Goal: Information Seeking & Learning: Learn about a topic

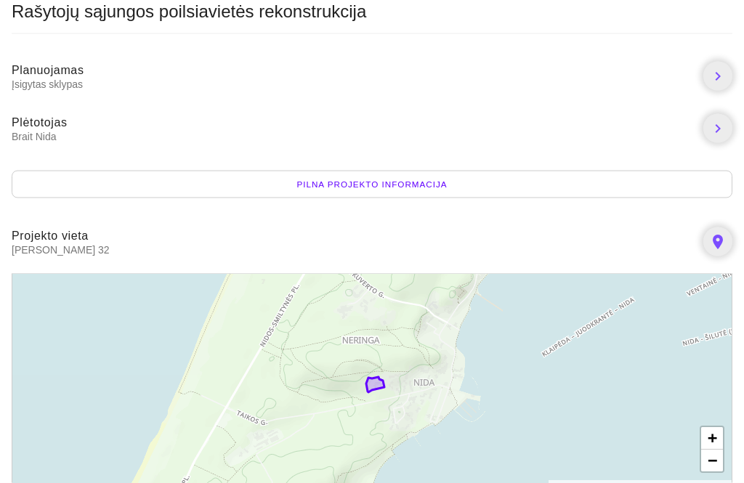
scroll to position [156, 0]
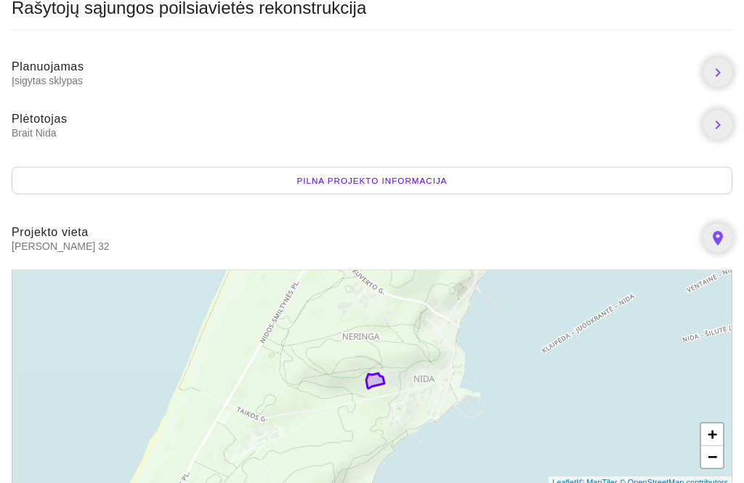
click at [657, 177] on div "Pilna projekto informacija" at bounding box center [372, 181] width 721 height 28
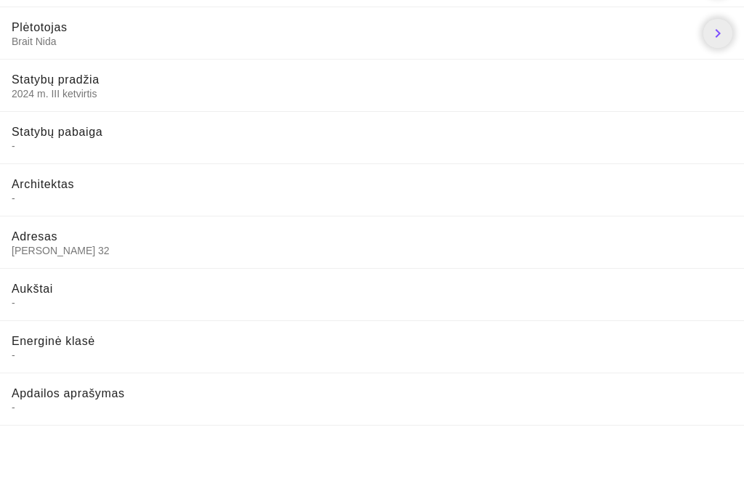
scroll to position [169, 0]
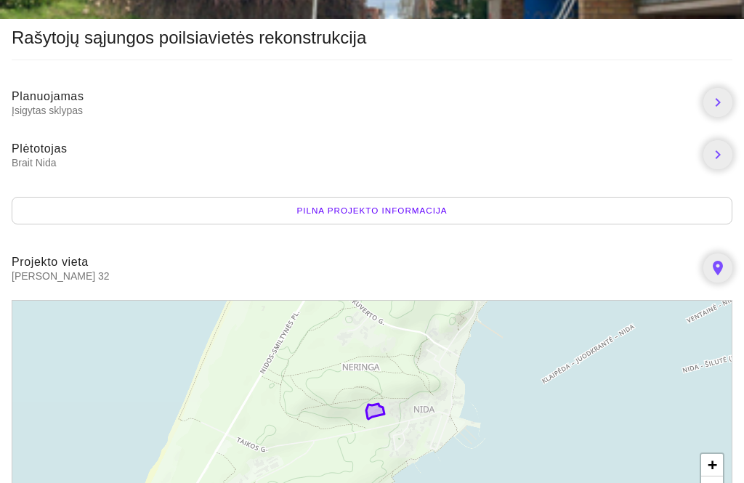
scroll to position [126, 0]
click at [455, 209] on div "Pilna projekto informacija" at bounding box center [372, 212] width 721 height 28
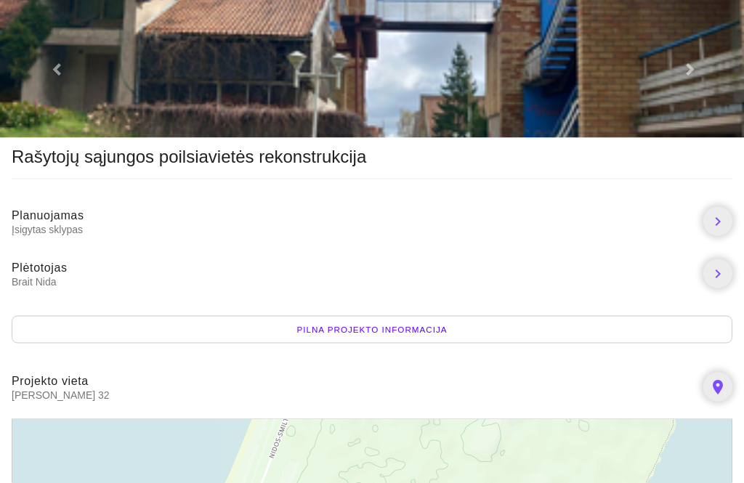
scroll to position [8, 0]
click at [720, 276] on icon "chevron_right" at bounding box center [717, 273] width 17 height 17
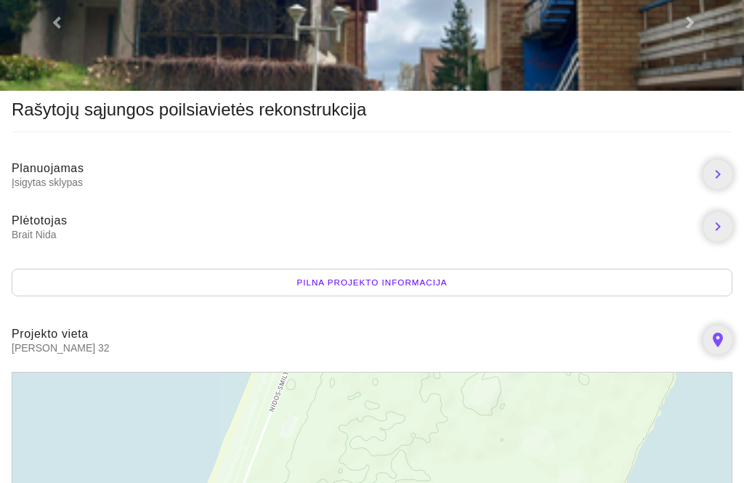
click at [367, 283] on div "Pilna projekto informacija" at bounding box center [372, 283] width 721 height 28
click at [429, 284] on div "Pilna projekto informacija" at bounding box center [372, 283] width 721 height 28
click at [698, 289] on div "Pilna projekto informacija" at bounding box center [372, 283] width 721 height 28
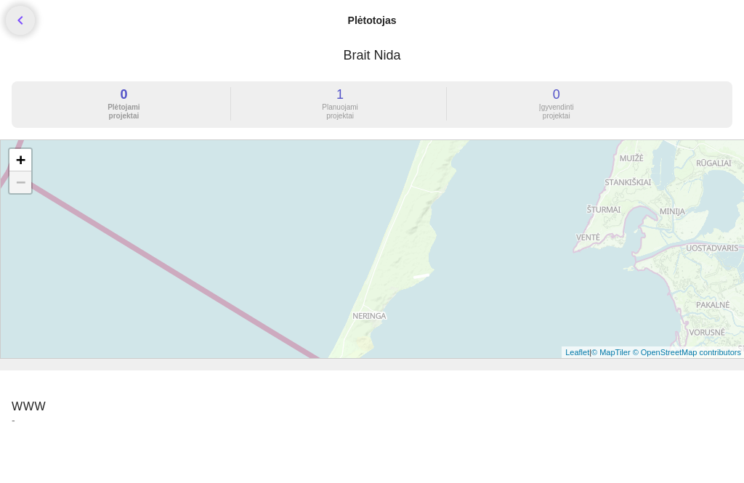
click at [346, 108] on div "Planuojami projektai" at bounding box center [340, 111] width 213 height 17
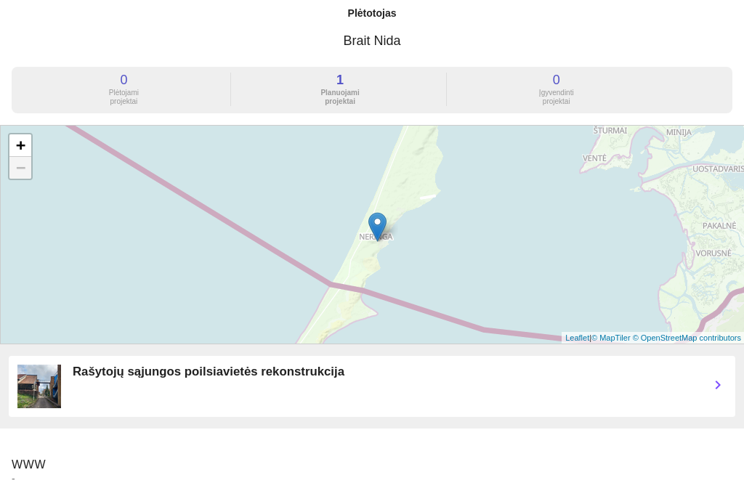
scroll to position [20, 0]
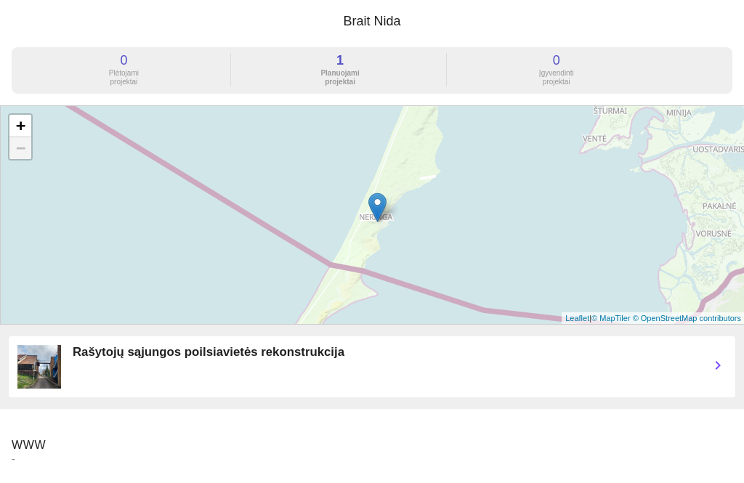
click at [49, 371] on img at bounding box center [39, 367] width 44 height 44
click at [55, 356] on img at bounding box center [39, 367] width 44 height 44
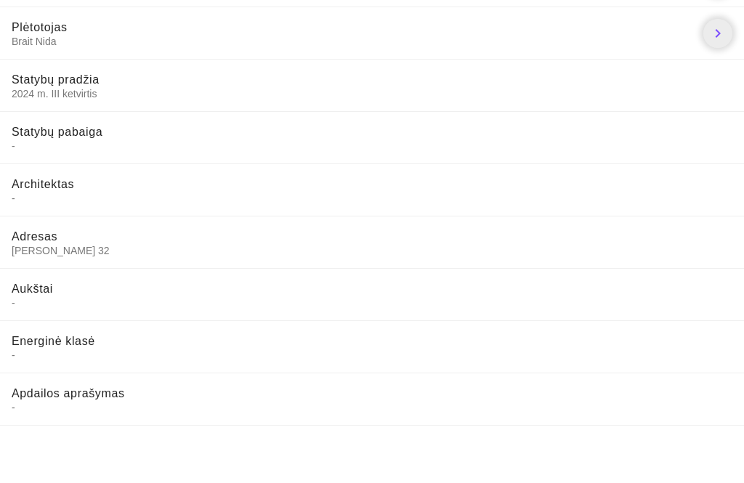
scroll to position [169, 0]
